Goal: Navigation & Orientation: Understand site structure

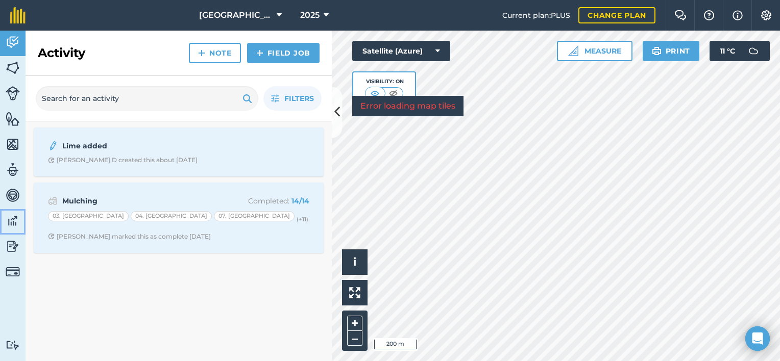
click at [14, 217] on img at bounding box center [13, 220] width 14 height 15
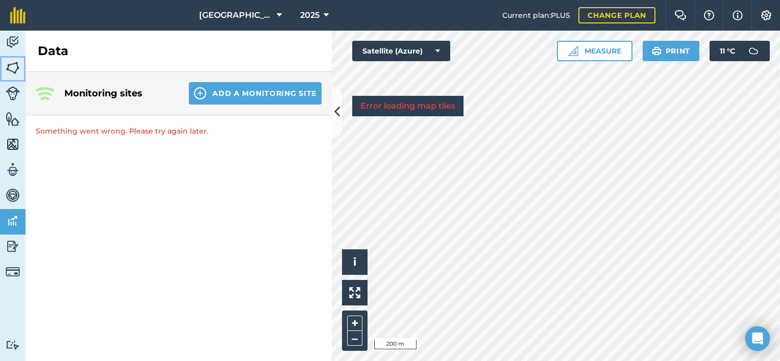
click at [14, 65] on img at bounding box center [13, 67] width 14 height 15
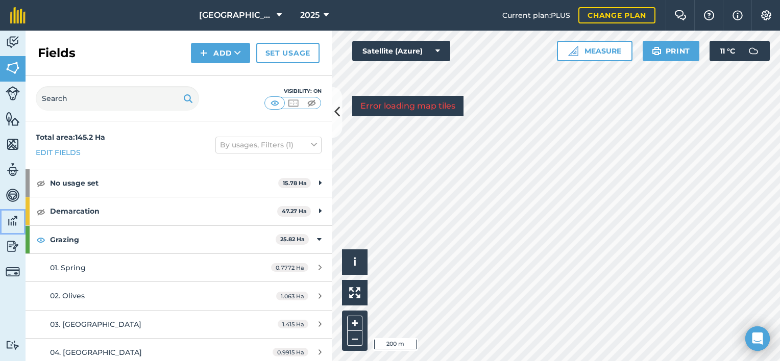
click at [14, 216] on img at bounding box center [13, 220] width 14 height 15
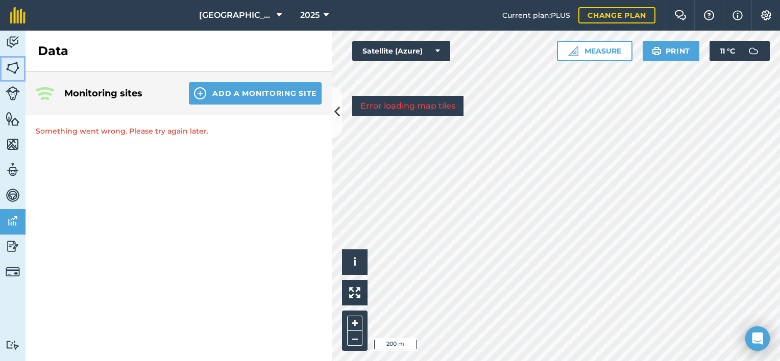
click at [10, 63] on img at bounding box center [13, 67] width 14 height 15
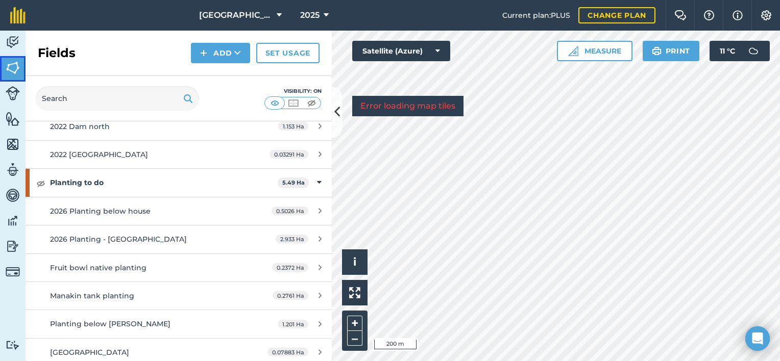
scroll to position [1275, 0]
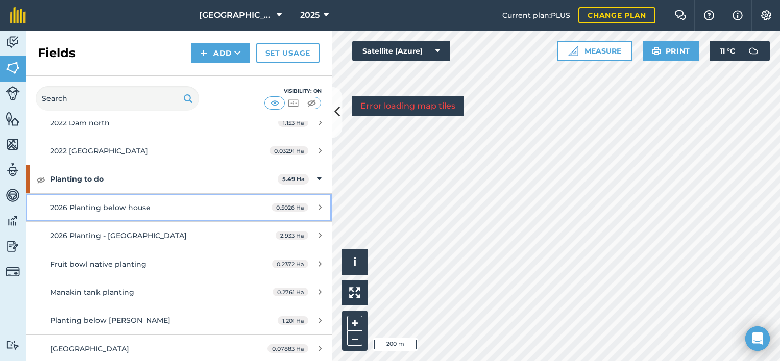
click at [149, 202] on div "2026 Planting below house" at bounding box center [146, 207] width 192 height 11
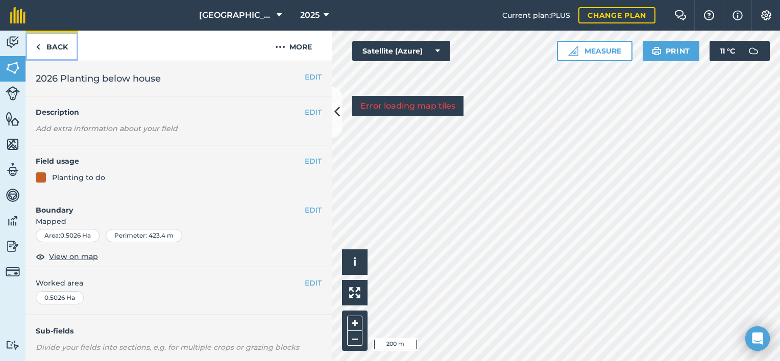
click at [47, 43] on link "Back" at bounding box center [52, 46] width 53 height 30
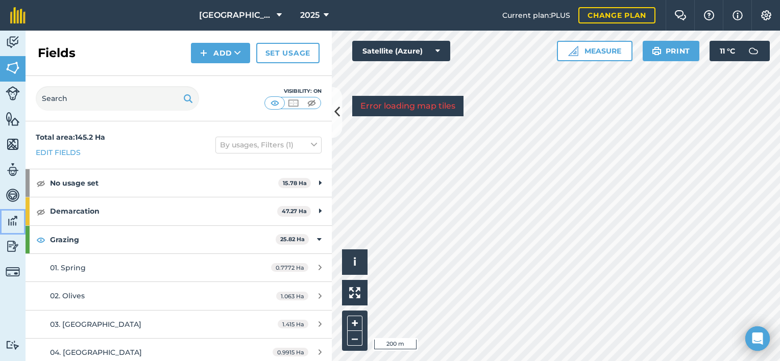
click at [11, 215] on img at bounding box center [13, 220] width 14 height 15
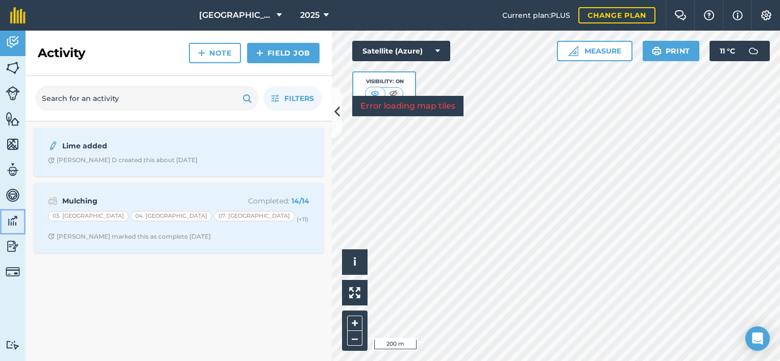
click at [10, 216] on img at bounding box center [13, 220] width 14 height 15
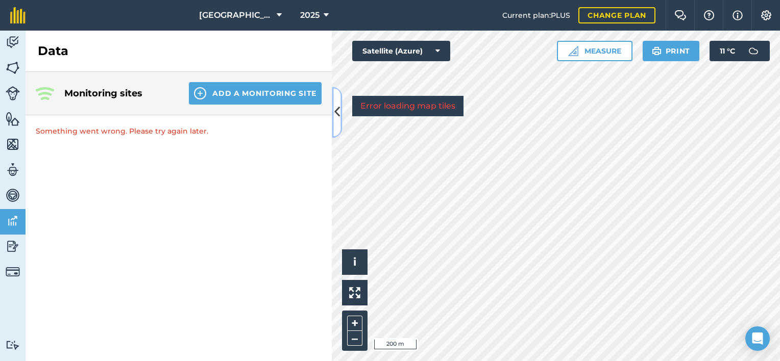
click at [337, 110] on icon at bounding box center [337, 113] width 6 height 18
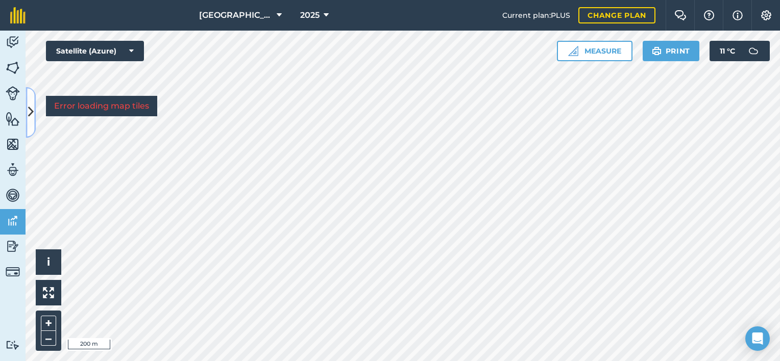
click at [29, 108] on icon at bounding box center [31, 113] width 6 height 18
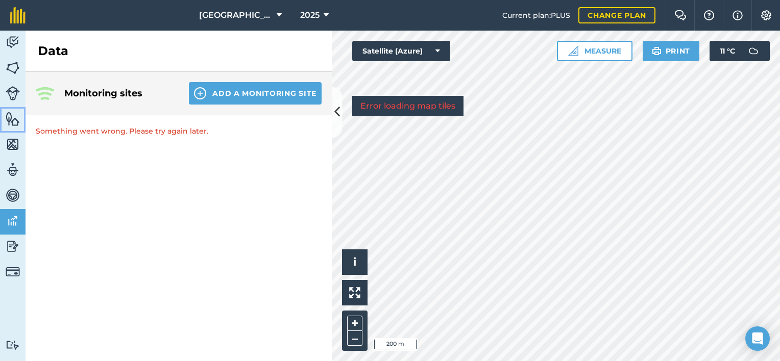
click at [14, 118] on img at bounding box center [13, 118] width 14 height 15
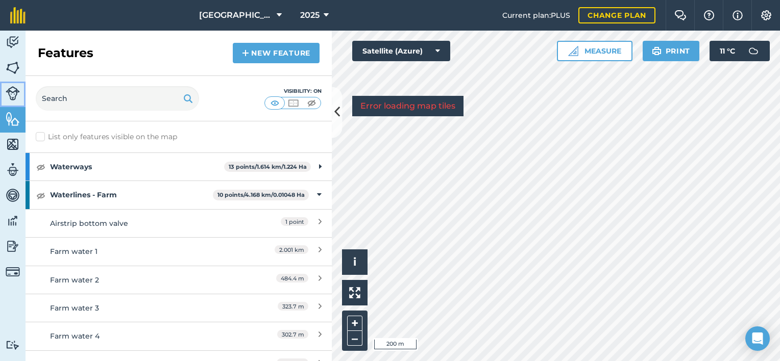
click at [10, 89] on img at bounding box center [13, 93] width 14 height 14
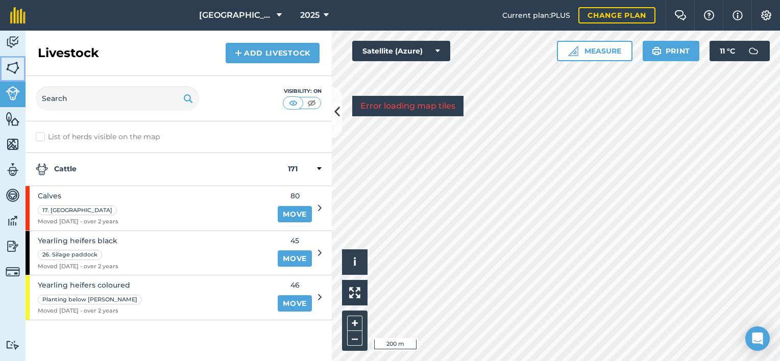
click at [12, 65] on img at bounding box center [13, 67] width 14 height 15
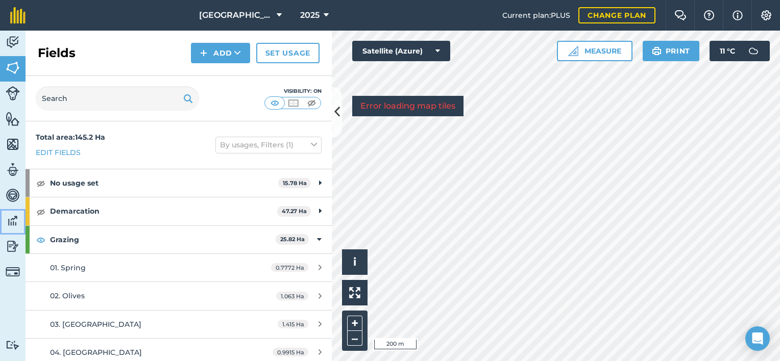
click at [12, 218] on img at bounding box center [13, 220] width 14 height 15
